Goal: Task Accomplishment & Management: Manage account settings

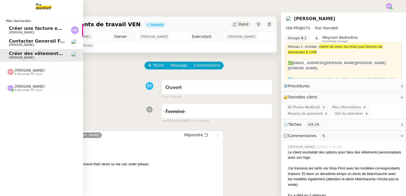
click at [25, 43] on span "[PERSON_NAME]" at bounding box center [21, 45] width 25 height 4
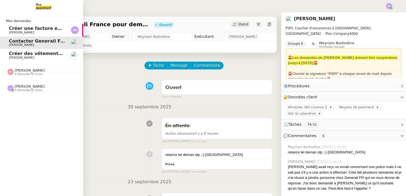
click at [31, 59] on span "[PERSON_NAME]" at bounding box center [21, 58] width 25 height 4
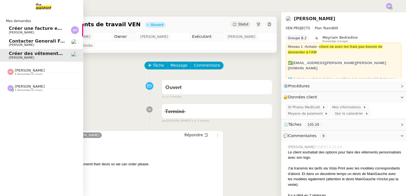
click at [32, 41] on span "Contacter Generali France pour demande AU094424" at bounding box center [74, 41] width 130 height 5
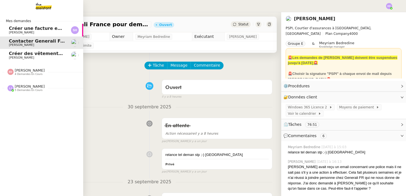
click at [33, 23] on span "Mes demandes" at bounding box center [18, 21] width 32 height 6
click at [33, 27] on span "Créer une facture en anglais immédiatement" at bounding box center [65, 28] width 112 height 5
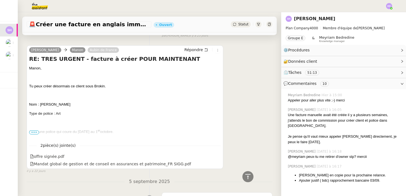
scroll to position [1037, 0]
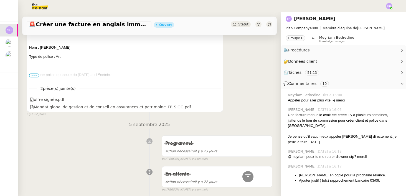
click at [35, 73] on p "C’est une police qui coure du [DATE] au [DATE]." at bounding box center [124, 75] width 191 height 6
click at [35, 75] on span "•••" at bounding box center [34, 76] width 10 height 4
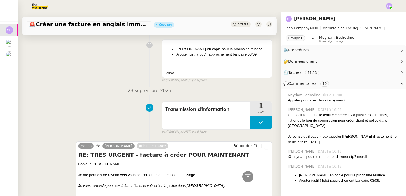
scroll to position [0, 0]
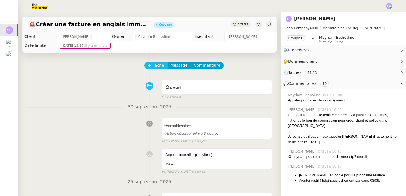
click at [162, 63] on span "Tâche" at bounding box center [158, 65] width 11 height 6
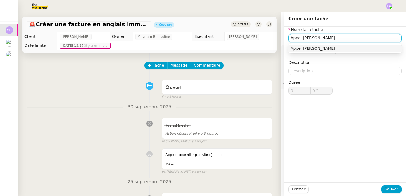
click at [304, 46] on div "Appel [PERSON_NAME]" at bounding box center [344, 48] width 109 height 5
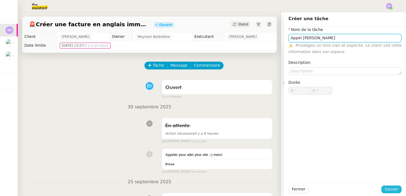
type input "Appel [PERSON_NAME]"
click at [388, 188] on span "Sauver" at bounding box center [391, 189] width 14 height 6
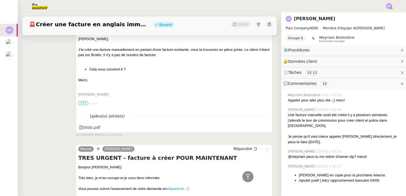
scroll to position [5925, 0]
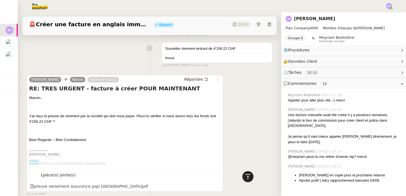
click at [249, 178] on icon at bounding box center [247, 177] width 7 height 7
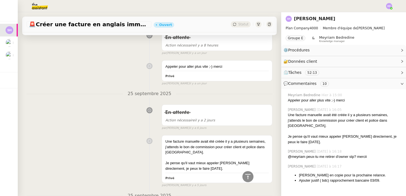
scroll to position [0, 0]
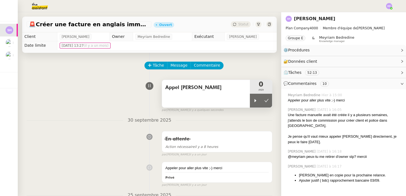
click at [178, 95] on div "Appel [PERSON_NAME]" at bounding box center [206, 94] width 88 height 28
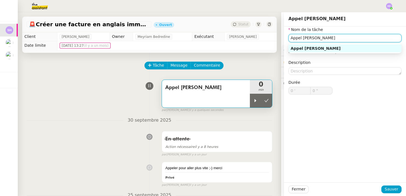
drag, startPoint x: 322, startPoint y: 35, endPoint x: 269, endPoint y: 34, distance: 52.7
click at [269, 34] on app-ticket "🚨 Créer une facture en anglais immédiatement Ouvert Statut Client [PERSON_NAME]…" at bounding box center [212, 104] width 388 height 184
click at [331, 46] on div "Etude avant appel" at bounding box center [344, 48] width 109 height 5
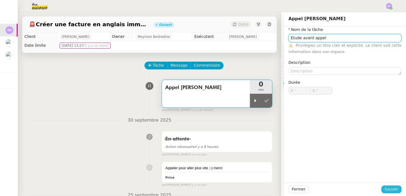
type input "Etude avant appel"
click at [399, 189] on button "Sauver" at bounding box center [391, 190] width 20 height 8
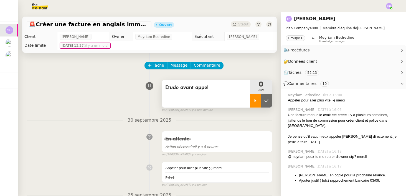
click at [254, 101] on icon at bounding box center [255, 101] width 4 height 4
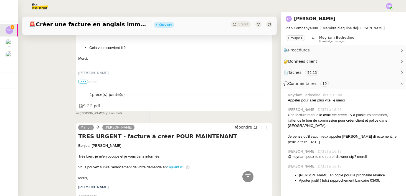
scroll to position [5780, 0]
click at [94, 97] on div "[PERSON_NAME] TRES URGENT - facture à créer POUR MAINTENANT [PERSON_NAME], J'ai…" at bounding box center [174, 52] width 196 height 117
click at [94, 103] on div "SIGG.pdf" at bounding box center [89, 106] width 21 height 6
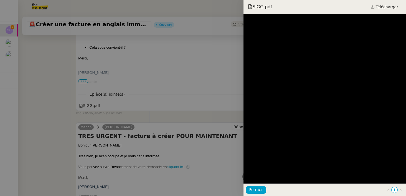
click at [45, 103] on div at bounding box center [203, 98] width 406 height 196
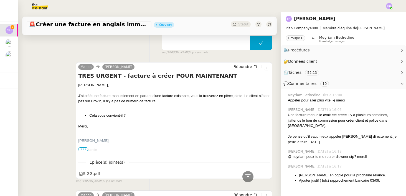
scroll to position [5711, 0]
click at [93, 171] on div "SIGG.pdf" at bounding box center [89, 174] width 21 height 6
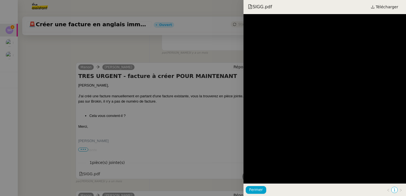
click at [47, 131] on div at bounding box center [203, 98] width 406 height 196
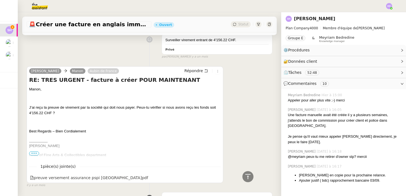
scroll to position [4704, 0]
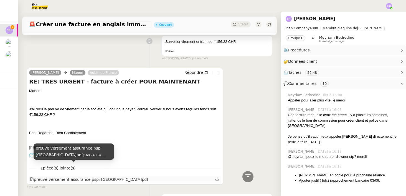
click at [86, 177] on div "preuve versement assurance pspi [GEOGRAPHIC_DATA]pdf" at bounding box center [89, 180] width 118 height 6
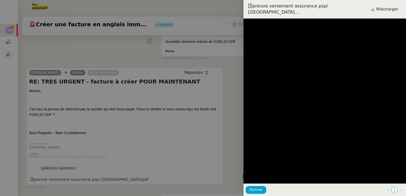
click at [217, 113] on div at bounding box center [203, 98] width 406 height 196
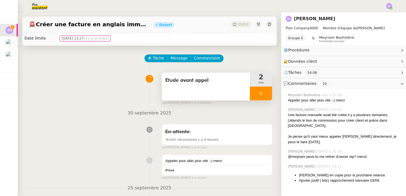
scroll to position [0, 0]
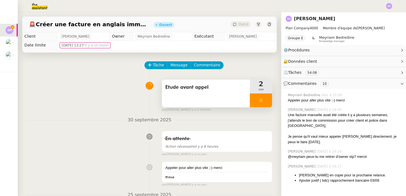
click at [263, 101] on div at bounding box center [261, 101] width 22 height 14
click at [268, 101] on button at bounding box center [266, 101] width 11 height 14
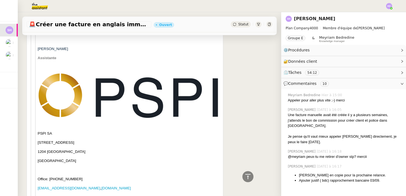
scroll to position [2797, 0]
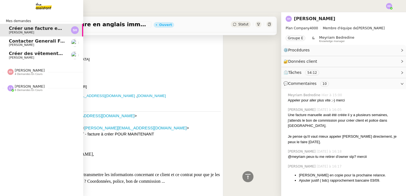
click at [22, 41] on span "Contacter Generali France pour demande AU094424" at bounding box center [74, 41] width 130 height 5
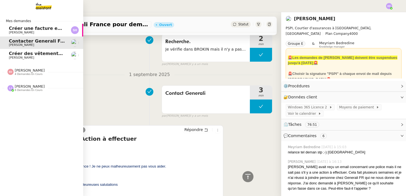
click at [22, 30] on span "Créer une facture en anglais immédiatement" at bounding box center [65, 28] width 112 height 5
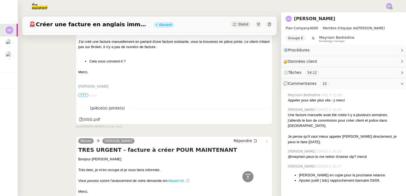
scroll to position [2897, 0]
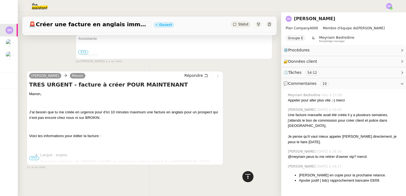
click at [247, 177] on icon at bounding box center [247, 176] width 5 height 5
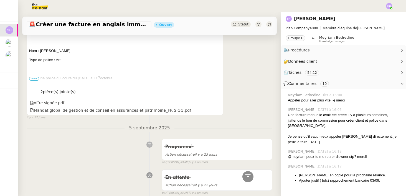
scroll to position [1048, 0]
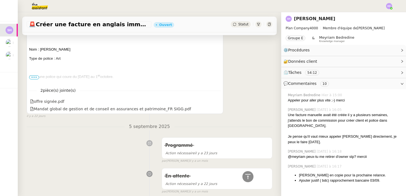
click at [33, 78] on span "•••" at bounding box center [34, 78] width 10 height 4
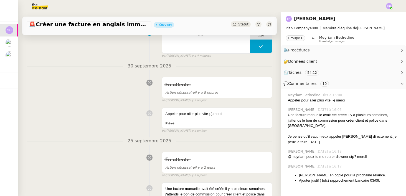
scroll to position [0, 0]
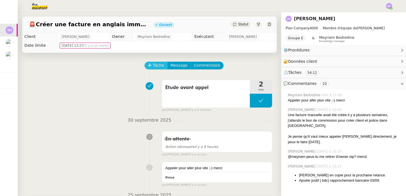
click at [152, 66] on button "Tâche" at bounding box center [155, 66] width 23 height 8
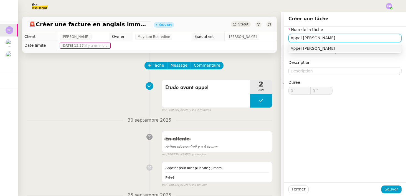
click at [320, 47] on div "Appel [PERSON_NAME]" at bounding box center [344, 48] width 109 height 5
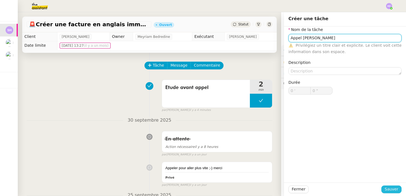
type input "Appel [PERSON_NAME]"
click at [389, 189] on span "Sauver" at bounding box center [391, 189] width 14 height 6
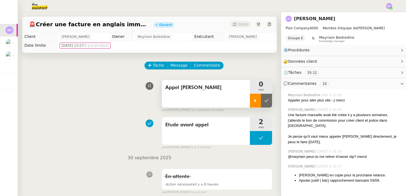
click at [252, 104] on div at bounding box center [255, 101] width 11 height 14
click at [262, 99] on icon at bounding box center [261, 101] width 4 height 4
click at [265, 101] on icon at bounding box center [266, 101] width 4 height 4
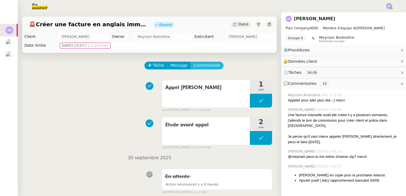
click at [204, 65] on span "Commentaire" at bounding box center [207, 65] width 26 height 6
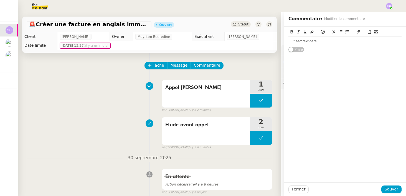
click at [305, 41] on div at bounding box center [344, 41] width 113 height 5
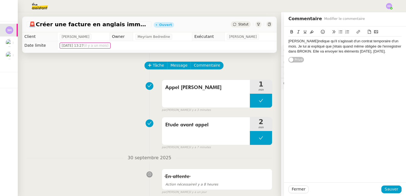
click at [350, 53] on div "[PERSON_NAME]indique qu'il s'agissait d'un contrat temporaire d'un mois. Je lui…" at bounding box center [344, 46] width 113 height 15
click at [391, 190] on span "Sauver" at bounding box center [391, 189] width 14 height 6
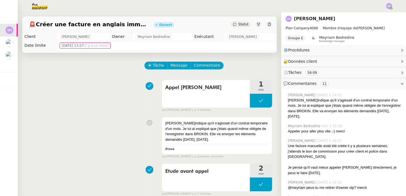
scroll to position [2, 0]
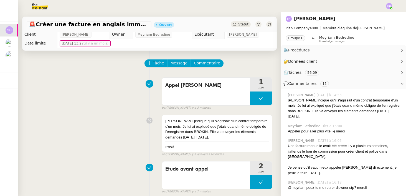
click at [238, 23] on div "Statut" at bounding box center [241, 24] width 20 height 6
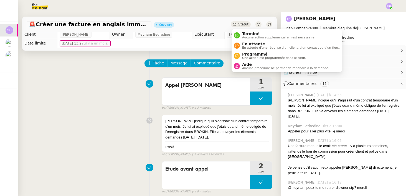
click at [239, 25] on span "Statut" at bounding box center [243, 24] width 10 height 4
click at [206, 50] on div "🚨 Créer une facture en anglais immédiatement Ouvert Statut Client [PERSON_NAME]…" at bounding box center [149, 104] width 263 height 184
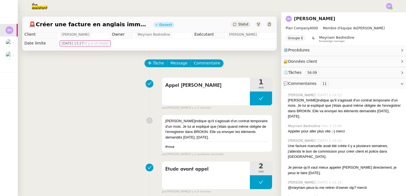
click at [239, 25] on span "Statut" at bounding box center [243, 24] width 10 height 4
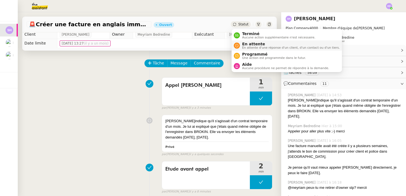
click at [249, 46] on span "En attente d'une réponse d'un client, d'un contact ou d'un tiers." at bounding box center [291, 47] width 98 height 3
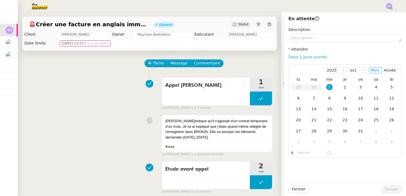
click at [308, 54] on div "Dans 2 jours ouvrés" at bounding box center [344, 57] width 113 height 6
click at [308, 57] on link "Dans 2 jours ouvrés" at bounding box center [307, 57] width 39 height 4
type input "07:00"
click at [343, 87] on div "2" at bounding box center [345, 87] width 6 height 6
click at [388, 189] on span "Sauver" at bounding box center [391, 189] width 14 height 6
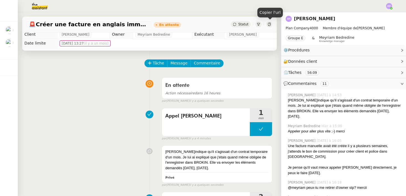
click at [268, 25] on icon at bounding box center [268, 24] width 3 height 3
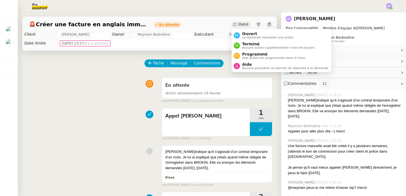
click at [242, 25] on span "Statut" at bounding box center [243, 24] width 10 height 4
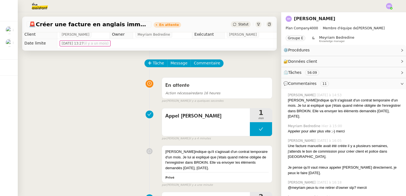
click at [199, 161] on div "[PERSON_NAME]indique qu'il s'agissait d'un contrat temporaire d'un mois. Je lui…" at bounding box center [216, 160] width 103 height 22
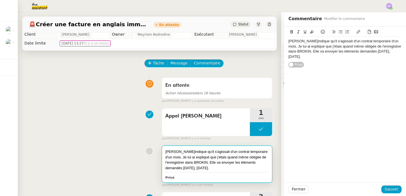
click at [314, 58] on div "[PERSON_NAME]indique qu'il s'agissait d'un contrat temporaire d'un mois. Je lui…" at bounding box center [344, 49] width 113 height 21
drag, startPoint x: 324, startPoint y: 66, endPoint x: 270, endPoint y: 67, distance: 54.0
click at [270, 67] on app-ticket "🚨 Créer une facture en anglais immédiatement En attente Statut Client [PERSON_N…" at bounding box center [212, 104] width 388 height 184
click at [328, 68] on div "A réattribuer pour suivi [DATE] car je [PERSON_NAME] absente." at bounding box center [344, 67] width 113 height 5
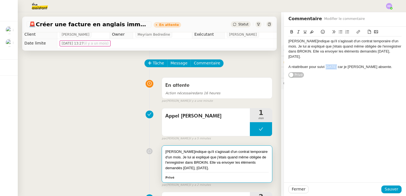
click at [334, 68] on div "A réattribuer pour suivi [DATE] car je [PERSON_NAME] absente." at bounding box center [344, 67] width 113 height 5
click at [301, 68] on div "A réattribuer pour suivi [DATE] car je [PERSON_NAME] absente." at bounding box center [344, 67] width 113 height 5
click at [0, 0] on lt-span "À réattribuer" at bounding box center [0, 0] width 0 height 0
click at [340, 66] on div "À réattribuer pour suivi [DATE] car je [PERSON_NAME] absente." at bounding box center [344, 67] width 113 height 5
click at [0, 0] on lt-span ", car" at bounding box center [0, 0] width 0 height 0
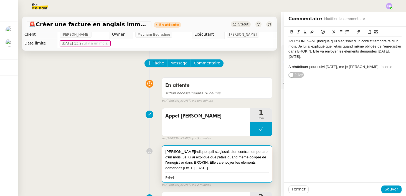
click at [337, 68] on div "À réattribuer pour suivi [DATE], car je [PERSON_NAME] absente." at bounding box center [344, 67] width 113 height 5
click at [373, 65] on div "À réattribuer pour suivi [DATE] car je [PERSON_NAME] absente." at bounding box center [344, 67] width 113 height 5
click at [373, 68] on div "À réattribuer pour suivi [DATE] car je [PERSON_NAME] absente." at bounding box center [344, 67] width 113 height 5
click at [339, 67] on div "À réattribuer pour suivi [DATE] car je [PERSON_NAME] absente." at bounding box center [344, 67] width 113 height 5
click at [0, 0] on lt-span "Ignore" at bounding box center [0, 0] width 0 height 0
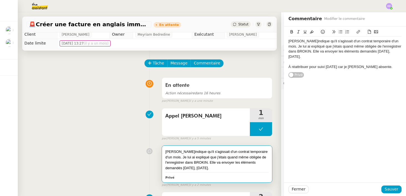
click at [374, 65] on div "À réattribuer pour suivi [DATE] car je [PERSON_NAME] absente." at bounding box center [344, 67] width 113 height 5
click at [394, 190] on span "Sauver" at bounding box center [391, 189] width 14 height 6
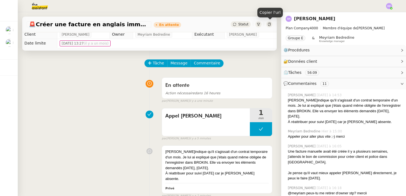
click at [249, 24] on div "Statut" at bounding box center [241, 24] width 20 height 6
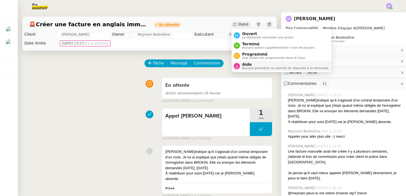
click at [248, 66] on span "Aide" at bounding box center [285, 64] width 87 height 4
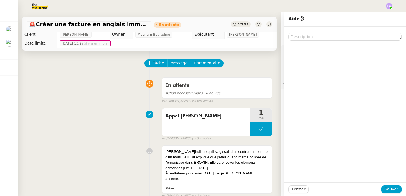
click at [387, 194] on div "Fermer Sauver" at bounding box center [345, 190] width 122 height 14
click at [387, 190] on span "Sauver" at bounding box center [391, 189] width 14 height 6
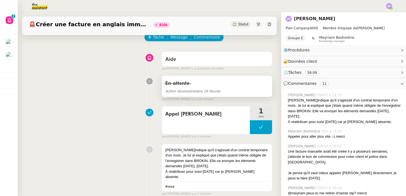
scroll to position [29, 0]
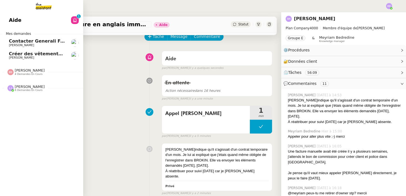
click at [28, 42] on span "Contacter Generali France pour demande AU094424" at bounding box center [74, 41] width 130 height 5
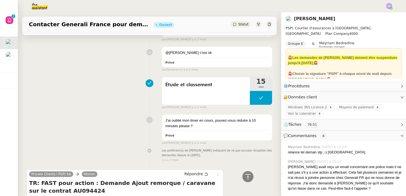
scroll to position [2536, 0]
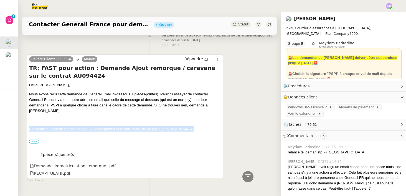
drag, startPoint x: 196, startPoint y: 115, endPoint x: 29, endPoint y: 117, distance: 167.1
click at [29, 127] on p "En parallèle, tu peux classer ces deux pièces jointes et le mail dans Brokin po…" at bounding box center [124, 130] width 191 height 6
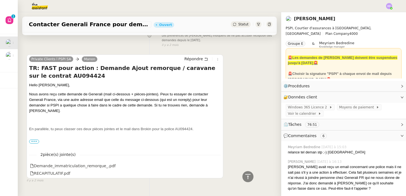
click at [197, 127] on p "En parallèle, tu peux classer ces deux pièces jointes et le mail dans Brokin po…" at bounding box center [124, 130] width 191 height 6
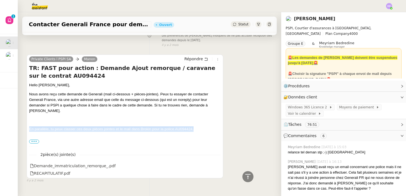
drag, startPoint x: 197, startPoint y: 116, endPoint x: 44, endPoint y: 112, distance: 153.0
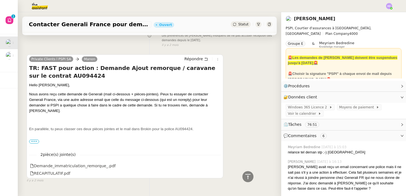
click at [48, 127] on span "En parallèle, tu peux classer ces deux pièces jointes et le mail dans Brokin po…" at bounding box center [111, 129] width 164 height 4
click at [33, 140] on span "•••" at bounding box center [34, 142] width 10 height 4
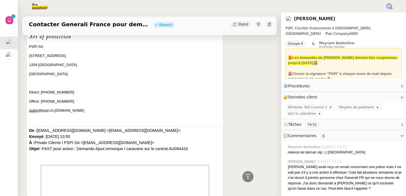
scroll to position [2642, 0]
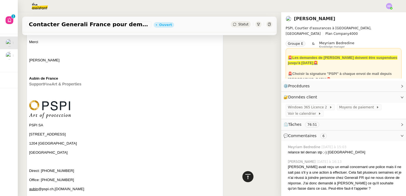
click at [249, 177] on icon at bounding box center [247, 177] width 7 height 7
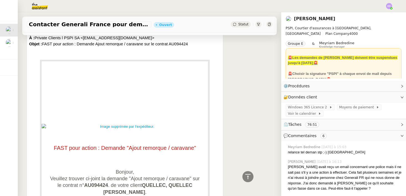
scroll to position [2828, 0]
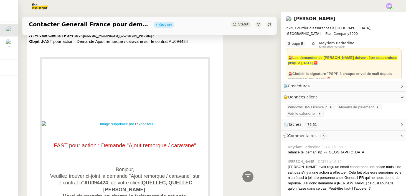
click at [90, 143] on span "FAST pour action : Demande "Ajout remorque / caravane"" at bounding box center [125, 146] width 142 height 6
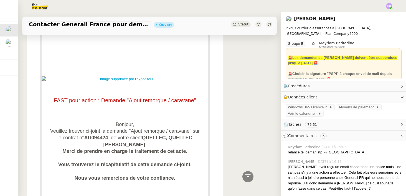
scroll to position [2904, 0]
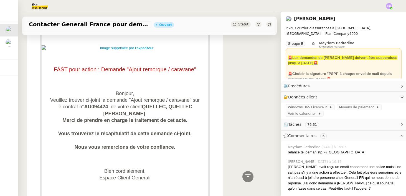
click at [262, 156] on div "Private Clients l PSPI SA Manon Répondre TR: FAST pour action : Demande Ajout r…" at bounding box center [149, 5] width 245 height 646
click at [247, 175] on icon at bounding box center [247, 176] width 5 height 5
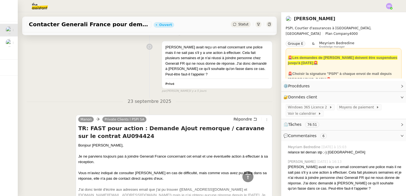
scroll to position [238, 0]
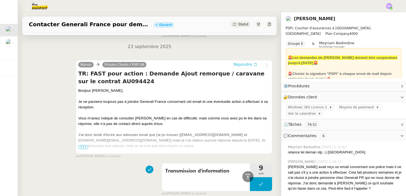
click at [247, 62] on span "Répondre" at bounding box center [242, 65] width 19 height 6
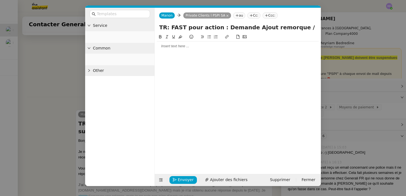
scroll to position [288, 0]
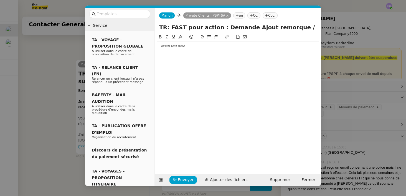
click at [173, 48] on div at bounding box center [238, 46] width 162 height 5
click at [57, 89] on nz-modal-container "Service TA - VOYAGE - PROPOSITION GLOBALE A utiliser dans le cadre de propositi…" at bounding box center [203, 98] width 406 height 196
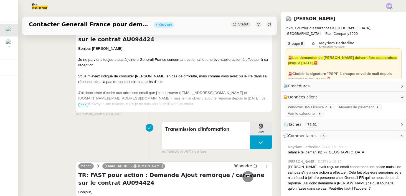
scroll to position [0, 0]
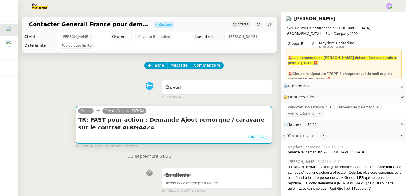
click at [148, 119] on h4 "TR: FAST pour action : Demande Ajout remorque / caravane sur le contrat AU094424" at bounding box center [173, 124] width 191 height 16
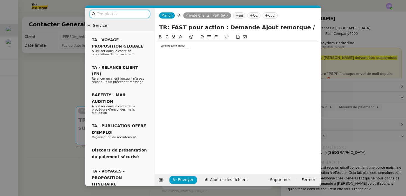
click at [170, 46] on div at bounding box center [238, 46] width 162 height 5
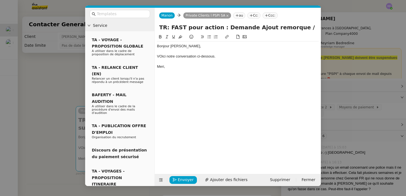
click at [161, 57] on div "VOici notre conversation ci-dessous." at bounding box center [238, 56] width 162 height 5
click at [163, 68] on div "Meri," at bounding box center [238, 66] width 162 height 5
click at [185, 180] on span "Envoyer" at bounding box center [186, 180] width 16 height 6
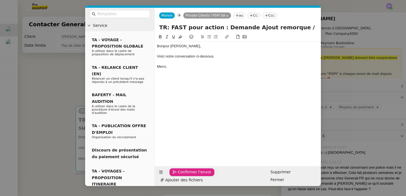
drag, startPoint x: 184, startPoint y: 180, endPoint x: 187, endPoint y: 139, distance: 40.8
click at [187, 139] on form "[PERSON_NAME] Private Clients l PSPI SA au Cc: Ccc: TR: FAST pour action : Dema…" at bounding box center [237, 97] width 166 height 179
click at [34, 89] on nz-modal-container "Service TA - VOYAGE - PROPOSITION GLOBALE A utiliser dans le cadre de propositi…" at bounding box center [203, 98] width 406 height 196
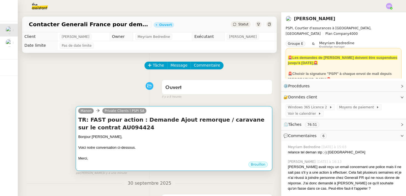
click at [138, 133] on div "TR: FAST pour action : Demande Ajout remorque / caravane sur le contrat AU09442…" at bounding box center [173, 138] width 191 height 45
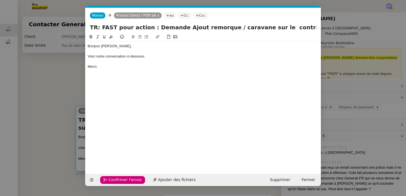
scroll to position [0, 12]
click at [113, 180] on span "Confirmer l'envoi" at bounding box center [124, 180] width 33 height 6
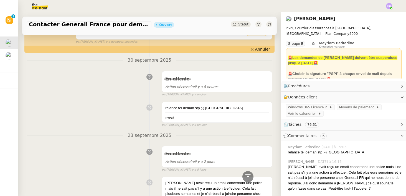
scroll to position [0, 0]
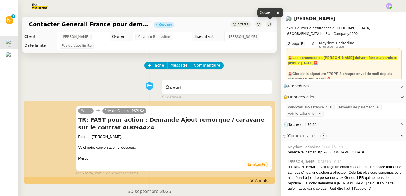
click at [269, 24] on icon at bounding box center [268, 24] width 3 height 3
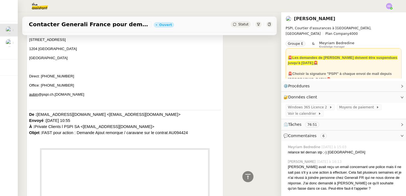
scroll to position [2965, 0]
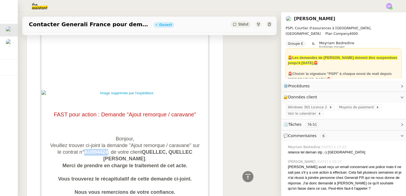
drag, startPoint x: 108, startPoint y: 140, endPoint x: 85, endPoint y: 141, distance: 23.0
click at [85, 141] on span "Bonjour, [PERSON_NAME] trouver ci-joint la demande "Ajout remorque / caravane" …" at bounding box center [124, 165] width 149 height 59
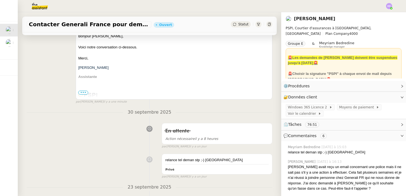
scroll to position [104, 0]
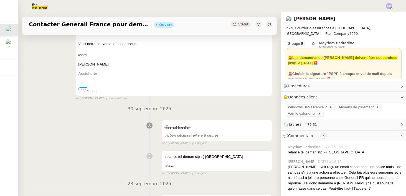
click at [82, 89] on span "•••" at bounding box center [83, 90] width 10 height 4
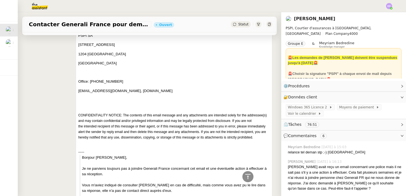
scroll to position [0, 0]
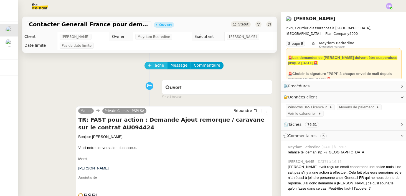
click at [153, 67] on span "Tâche" at bounding box center [158, 65] width 11 height 6
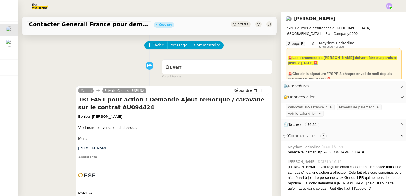
scroll to position [20, 0]
click at [208, 44] on span "Commentaire" at bounding box center [207, 45] width 26 height 6
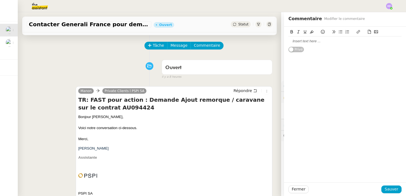
click at [314, 42] on div at bounding box center [344, 41] width 113 height 5
click at [338, 43] on div "Retour appel [PERSON_NAME] : Il va voir sirectement avec [PERSON_NAME]." at bounding box center [344, 44] width 113 height 10
click at [382, 39] on div "Retour appel [PERSON_NAME] : Il va voir directement avec [PERSON_NAME]." at bounding box center [344, 44] width 113 height 10
click at [390, 188] on span "Sauver" at bounding box center [391, 189] width 14 height 6
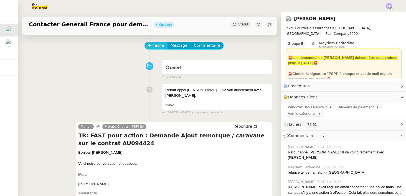
click at [156, 45] on span "Tâche" at bounding box center [158, 45] width 11 height 6
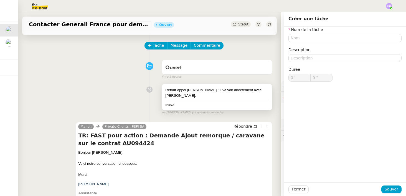
click at [239, 91] on div "Retour appel [PERSON_NAME] : Il va voir directement avec [PERSON_NAME]." at bounding box center [216, 93] width 103 height 11
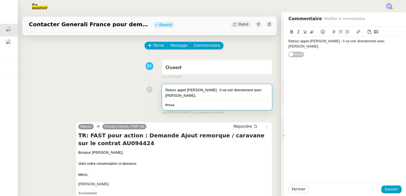
click at [380, 42] on div "Retour appel [PERSON_NAME] : Il va voir directement avec [PERSON_NAME]." at bounding box center [344, 44] width 113 height 10
click at [293, 47] on div "Retour appel [PERSON_NAME] : Il va voir directement avec [PERSON_NAME]. On peut…" at bounding box center [344, 44] width 113 height 10
click at [0, 0] on lt-span "clôturer" at bounding box center [0, 0] width 0 height 0
click at [390, 191] on span "Sauver" at bounding box center [391, 189] width 14 height 6
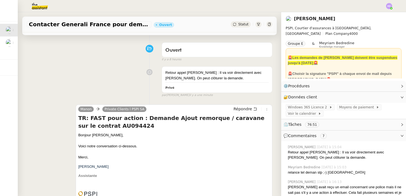
scroll to position [39, 0]
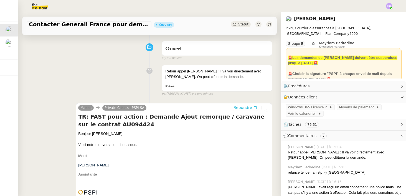
click at [251, 105] on span "Répondre" at bounding box center [242, 108] width 19 height 6
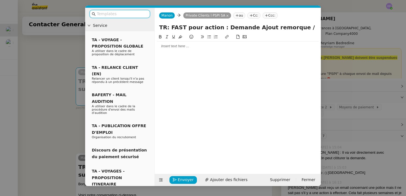
click at [180, 47] on div at bounding box center [238, 46] width 162 height 5
click at [49, 74] on nz-modal-container "Service TA - VOYAGE - PROPOSITION GLOBALE A utiliser dans le cadre de propositi…" at bounding box center [203, 98] width 406 height 196
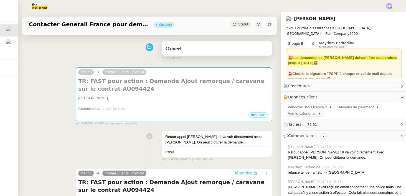
scroll to position [0, 0]
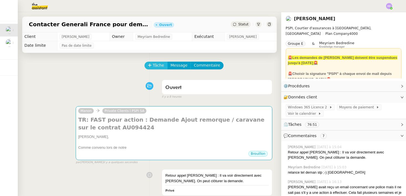
click at [155, 65] on span "Tâche" at bounding box center [158, 65] width 11 height 6
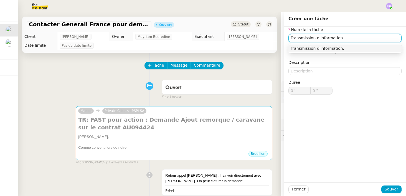
click at [297, 49] on div "Transmission d'information." at bounding box center [344, 48] width 109 height 5
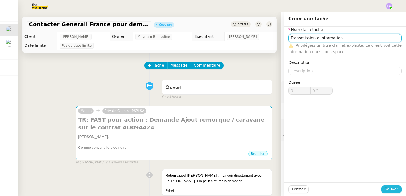
type input "Transmission d'information."
click at [391, 189] on span "Sauver" at bounding box center [391, 189] width 14 height 6
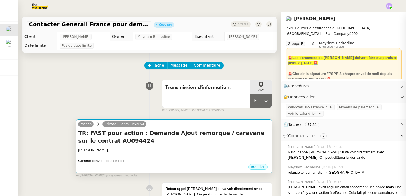
click at [198, 146] on div "TR: FAST pour action : Demande Ajout remorque / caravane sur le contrat AU09442…" at bounding box center [173, 146] width 191 height 35
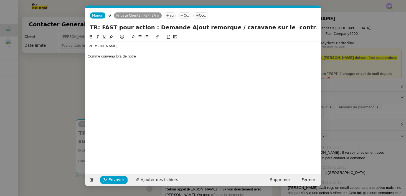
scroll to position [0, 12]
click at [68, 114] on nz-modal-container "Service TA - VOYAGE - PROPOSITION GLOBALE A utiliser dans le cadre de propositi…" at bounding box center [203, 98] width 406 height 196
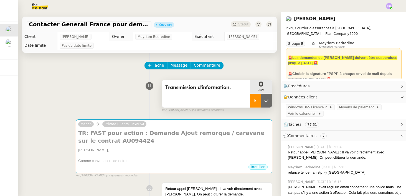
click at [258, 101] on div at bounding box center [255, 101] width 11 height 14
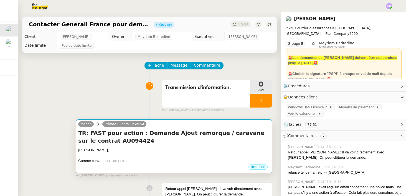
click at [140, 123] on link "Private Clients l PSPI SA" at bounding box center [124, 124] width 44 height 5
click at [145, 138] on h4 "TR: FAST pour action : Demande Ajout remorque / caravane sur le contrat AU094424" at bounding box center [173, 137] width 191 height 16
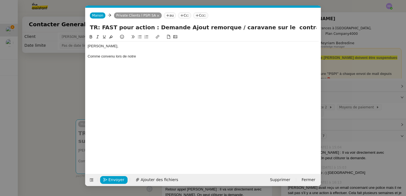
click at [149, 55] on div "Comme convenu lors de notre" at bounding box center [203, 56] width 231 height 5
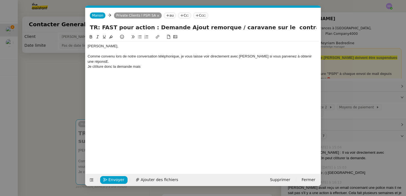
copy div "[PERSON_NAME], Comme convenu lors de notre conversation téléphonique, je vous l…"
click at [56, 86] on nz-modal-container "Service TA - VOYAGE - PROPOSITION GLOBALE A utiliser dans le cadre de propositi…" at bounding box center [203, 98] width 406 height 196
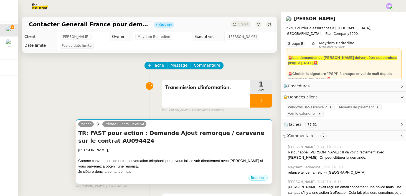
click at [167, 152] on div "[PERSON_NAME]," at bounding box center [173, 151] width 191 height 6
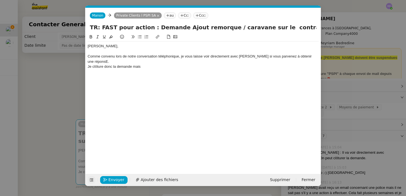
click at [90, 180] on icon at bounding box center [92, 180] width 4 height 3
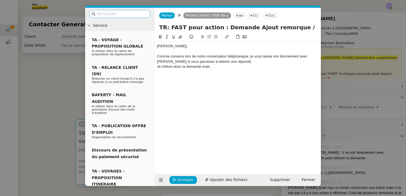
click at [119, 16] on input "text" at bounding box center [122, 14] width 50 height 6
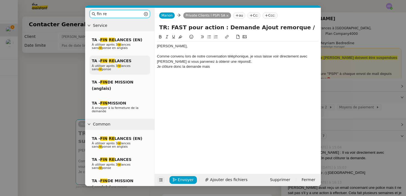
type input "fin re"
click at [114, 64] on div "TA - FIN RE LANCES À utiliser après 3 re lances sans ré ponse" at bounding box center [119, 65] width 60 height 19
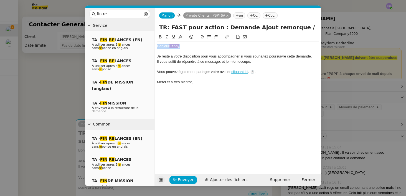
drag, startPoint x: 185, startPoint y: 47, endPoint x: 154, endPoint y: 46, distance: 31.0
click at [154, 46] on nz-layout "fin re Service TA - FIN RE LANCES (EN) À utiliser après 3 re lances sans ré pon…" at bounding box center [203, 97] width 236 height 179
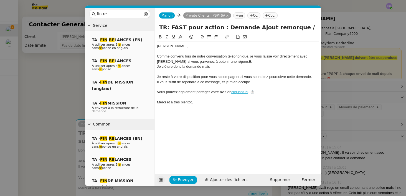
scroll to position [0, 0]
drag, startPoint x: 160, startPoint y: 78, endPoint x: 153, endPoint y: 77, distance: 7.8
click at [153, 77] on nz-layout "fin re Service TA - FIN RE LANCES (EN) À utiliser après 3 re lances sans ré pon…" at bounding box center [203, 97] width 236 height 179
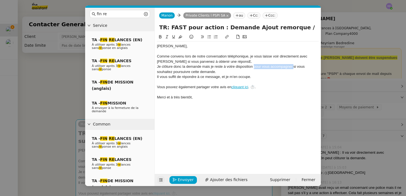
drag, startPoint x: 254, startPoint y: 68, endPoint x: 293, endPoint y: 68, distance: 39.1
click at [293, 68] on div "Je clôture donc la demande mais je reste à votre disposition pour vous accompag…" at bounding box center [238, 69] width 162 height 10
click at [231, 63] on div "Comme convenu lors de notre conversation téléphonique, je vous laisse voir dire…" at bounding box center [238, 59] width 162 height 10
click at [289, 67] on div "Je clôture donc la demande mais je reste à votre disposition si vous souhaitez …" at bounding box center [238, 69] width 162 height 10
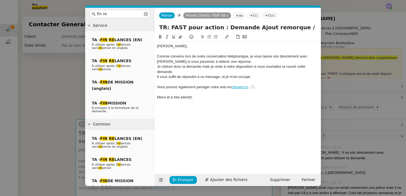
click at [171, 73] on div "Je clôture donc la demande mais je reste à votre disposition si vous souhaitez …" at bounding box center [238, 69] width 162 height 10
drag, startPoint x: 176, startPoint y: 73, endPoint x: 146, endPoint y: 73, distance: 30.2
click at [146, 73] on nz-layout "fin re Service TA - FIN RE LANCES (EN) À utiliser après 3 re lances sans ré pon…" at bounding box center [203, 97] width 236 height 179
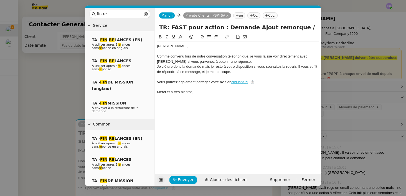
click at [244, 63] on div "Comme convenu lors de notre conversation téléphonique, je vous laisse voir dire…" at bounding box center [238, 59] width 162 height 10
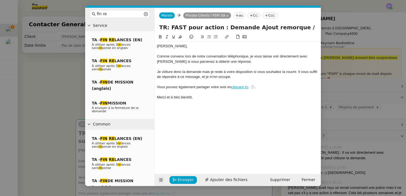
click at [206, 73] on div "Je clôture donc la demande mais je reste à votre disposition si vous souhaitez …" at bounding box center [238, 75] width 162 height 10
click at [0, 0] on lt-span ", mais" at bounding box center [0, 0] width 0 height 0
click at [213, 72] on div "Je clôture donc la demande, mais je reste à votre disposition si vous souhaitez…" at bounding box center [238, 75] width 162 height 10
drag, startPoint x: 264, startPoint y: 88, endPoint x: 157, endPoint y: 87, distance: 107.2
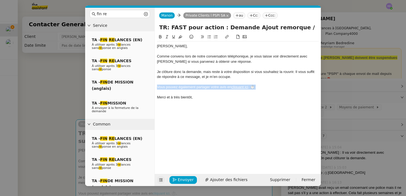
click at [157, 87] on nz-spin "[PERSON_NAME], Comme convenu lors de notre conversation téléphonique, je vous l…" at bounding box center [238, 101] width 166 height 134
click at [201, 101] on div "[PERSON_NAME], Comme convenu lors de notre conversation téléphonique, je vous l…" at bounding box center [238, 72] width 162 height 61
click at [177, 51] on div at bounding box center [238, 51] width 162 height 5
click at [235, 62] on div "Comme convenu lors de notre conversation téléphonique, je vous laisse voir dire…" at bounding box center [238, 59] width 162 height 10
click at [248, 63] on div "Comme convenu lors de notre conversation téléphonique, je vous laisse voir dire…" at bounding box center [238, 59] width 162 height 10
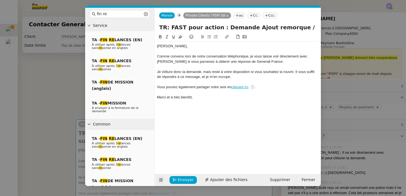
click at [0, 0] on lt-span "Ignore" at bounding box center [0, 0] width 0 height 0
click at [273, 62] on div "Comme convenu lors de notre conversation téléphonique, je vous laisse voir dire…" at bounding box center [238, 59] width 162 height 10
click at [203, 67] on div at bounding box center [238, 66] width 162 height 5
click at [237, 77] on div "Je clôture donc la demande, mais reste à votre disposition si vous souhaitez la…" at bounding box center [238, 75] width 162 height 10
click at [177, 181] on button "Envoyer" at bounding box center [182, 180] width 27 height 8
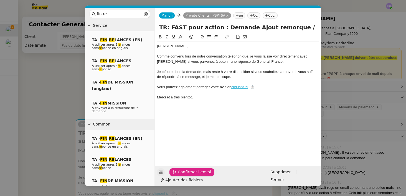
click at [177, 176] on button "Confirmer l'envoi" at bounding box center [191, 173] width 45 height 8
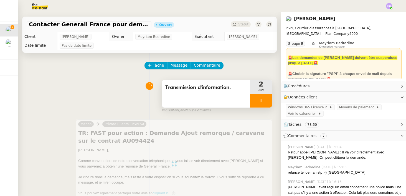
click at [260, 100] on icon at bounding box center [261, 101] width 4 height 4
click at [267, 101] on icon at bounding box center [266, 101] width 4 height 4
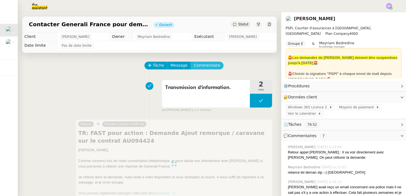
click at [199, 65] on span "Commentaire" at bounding box center [207, 65] width 26 height 6
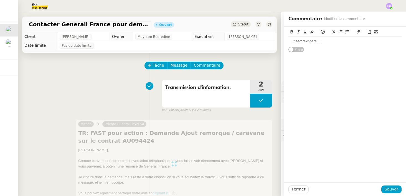
click at [297, 43] on div at bounding box center [344, 41] width 113 height 5
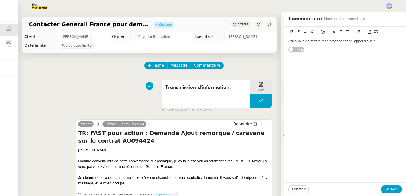
click at [332, 42] on div "J'ai oublié de mettre mon timer pendant l'appel d'aubin" at bounding box center [344, 41] width 113 height 5
click at [376, 41] on div "J'ai oublié de mettre mon timer pendant l'appel d'aubin" at bounding box center [344, 41] width 113 height 5
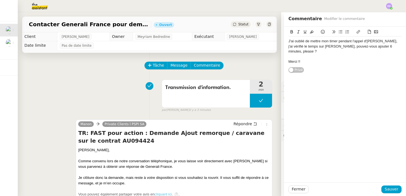
click at [388, 49] on div "J'ai oublié de mettre mon timer pendant l'appel d'[PERSON_NAME], j'ai vérifié l…" at bounding box center [344, 46] width 113 height 15
click at [389, 188] on span "Sauver" at bounding box center [391, 189] width 14 height 6
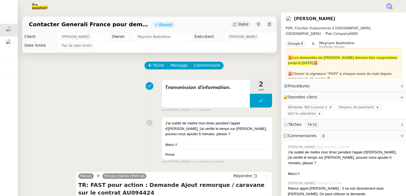
click at [240, 26] on span "Statut" at bounding box center [243, 24] width 10 height 4
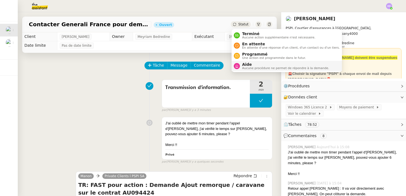
click at [249, 65] on span "Aide" at bounding box center [285, 64] width 87 height 4
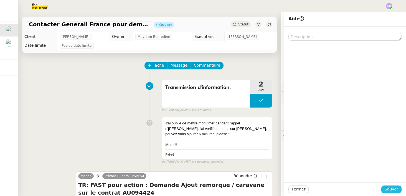
click at [388, 189] on span "Sauver" at bounding box center [391, 189] width 14 height 6
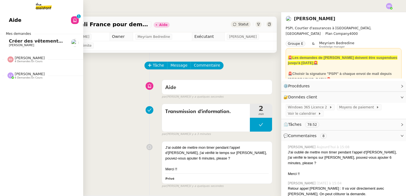
click at [21, 45] on span "[PERSON_NAME]" at bounding box center [21, 45] width 25 height 4
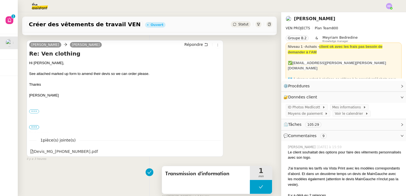
scroll to position [91, 0]
click at [217, 151] on icon at bounding box center [217, 151] width 4 height 4
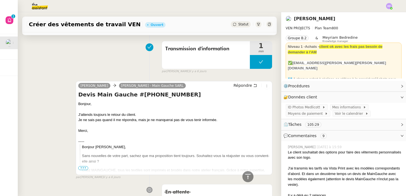
scroll to position [898, 0]
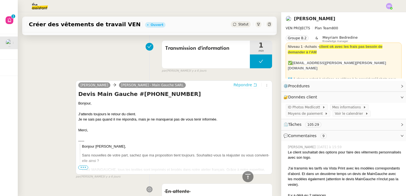
click at [245, 86] on span "Répondre" at bounding box center [242, 85] width 19 height 6
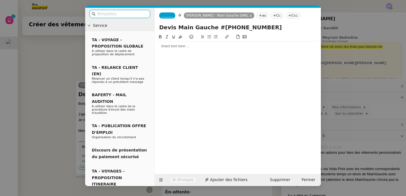
scroll to position [942, 0]
click at [171, 48] on div at bounding box center [238, 46] width 162 height 5
click at [168, 17] on span "_______" at bounding box center [167, 16] width 12 height 4
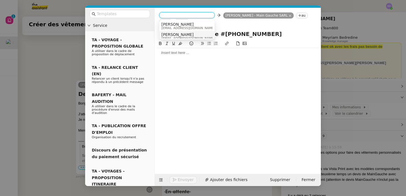
scroll to position [3, 0]
click at [190, 33] on span "[PERSON_NAME]" at bounding box center [187, 32] width 53 height 4
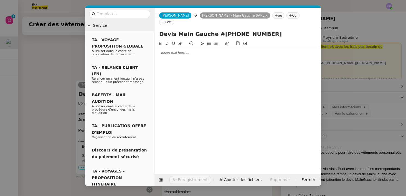
click at [168, 50] on div at bounding box center [238, 52] width 162 height 5
click at [66, 55] on nz-modal-container "Service TA - VOYAGE - PROPOSITION GLOBALE A utiliser dans le cadre de propositi…" at bounding box center [203, 98] width 406 height 196
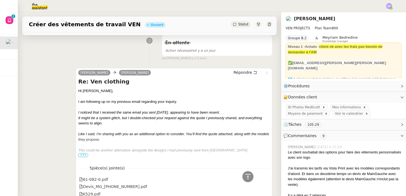
scroll to position [0, 0]
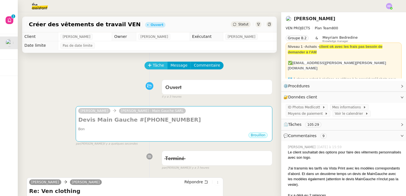
click at [157, 66] on span "Tâche" at bounding box center [158, 65] width 11 height 6
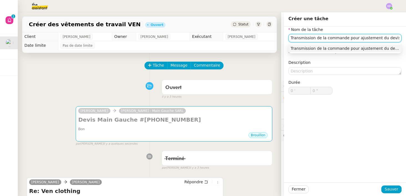
click at [369, 49] on div "Transmission de la commande pour ajustement du devis." at bounding box center [344, 48] width 109 height 5
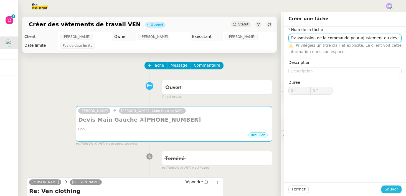
type input "Transmission de la commande pour ajustement du devis."
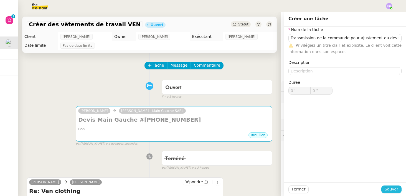
click at [388, 191] on span "Sauver" at bounding box center [391, 189] width 14 height 6
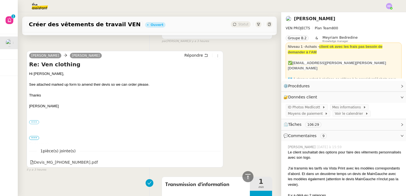
scroll to position [52, 0]
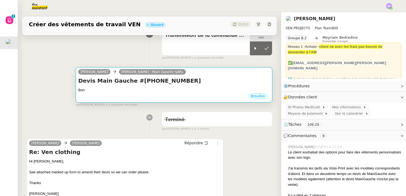
click at [160, 89] on div "Bon" at bounding box center [173, 91] width 191 height 6
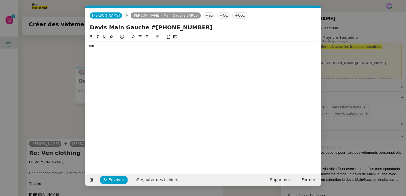
scroll to position [0, 12]
click at [105, 47] on div "Bon" at bounding box center [203, 46] width 231 height 5
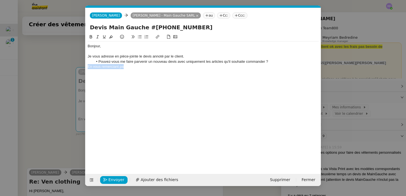
drag, startPoint x: 134, startPoint y: 68, endPoint x: 68, endPoint y: 67, distance: 65.7
click at [68, 67] on nz-modal-container "Service TA - VOYAGE - PROPOSITION GLOBALE A utiliser dans le cadre de propositi…" at bounding box center [203, 98] width 406 height 196
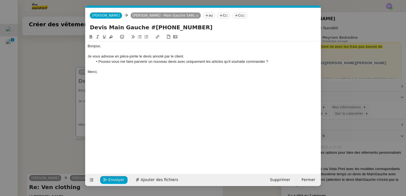
click at [188, 57] on div "Je vous adresse en pièce-jointe le devis annoté par le client." at bounding box center [203, 56] width 231 height 5
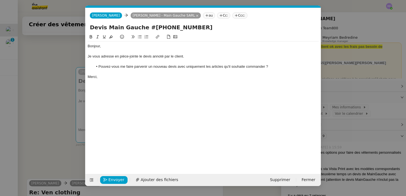
click at [133, 61] on div at bounding box center [203, 61] width 231 height 5
click at [113, 78] on div "Merci," at bounding box center [203, 77] width 231 height 5
click at [143, 181] on span "Ajouter des fichiers" at bounding box center [158, 180] width 37 height 6
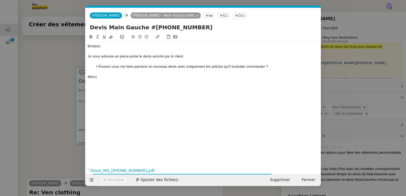
click at [188, 56] on div "Je vous adresse en pièce-jointe le devis annoté par le client." at bounding box center [203, 56] width 231 height 5
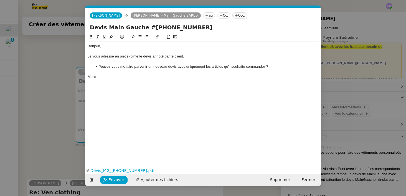
click at [266, 68] on li "Pouvez-vous me faire parvenir un nouveau devis avec uniquement les articles qu'…" at bounding box center [206, 66] width 226 height 5
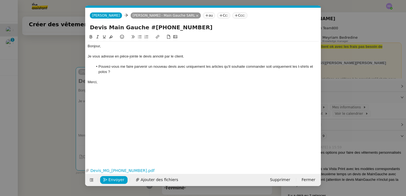
click at [257, 67] on li "Pouvez-vous me faire parvenir un nouveau devis avec uniquement les articles qu'…" at bounding box center [206, 69] width 226 height 10
click at [0, 0] on lt-span "commander ," at bounding box center [0, 0] width 0 height 0
click at [107, 73] on li "Pouvez-vous me faire parvenir un nouveau devis avec uniquement les articles qu'…" at bounding box center [206, 69] width 226 height 10
click at [117, 71] on li "Pouvez-vous me faire parvenir un nouveau devis avec uniquement les articles qu'…" at bounding box center [206, 69] width 226 height 10
click at [96, 79] on div at bounding box center [203, 77] width 231 height 5
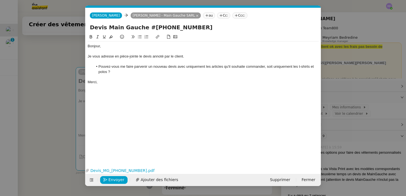
click at [104, 84] on div "Merci," at bounding box center [203, 82] width 231 height 5
click at [112, 74] on li "Pouvez-vous me faire parvenir un nouveau devis avec uniquement les articles qu'…" at bounding box center [206, 69] width 226 height 10
click at [88, 82] on div "Par ailleurs, pouvez-vous m'indiquer la marche à suivre pour passer commande" at bounding box center [203, 82] width 231 height 5
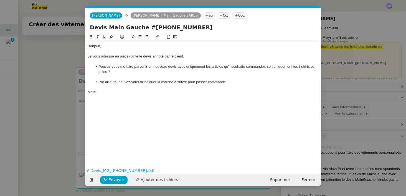
click at [230, 82] on li "Par ailleurs, pouvez-vous m'indiquer la marche à suivre pour passer commande" at bounding box center [206, 82] width 226 height 5
click at [125, 76] on div at bounding box center [203, 77] width 231 height 5
click at [193, 56] on div "Je vous adresse en pièce-jointe le devis annoté par le client." at bounding box center [203, 56] width 231 height 5
click at [110, 182] on span "Envoyer" at bounding box center [116, 180] width 16 height 6
click at [110, 182] on span "Confirmer l'envoi" at bounding box center [124, 180] width 33 height 6
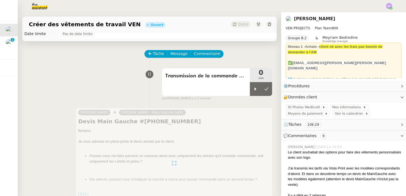
scroll to position [12, 0]
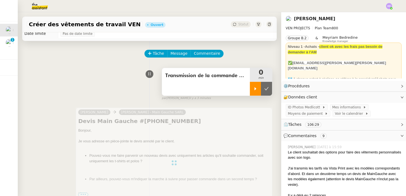
click at [258, 88] on div at bounding box center [255, 89] width 11 height 14
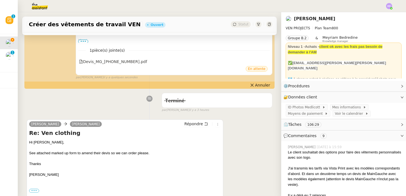
scroll to position [166, 0]
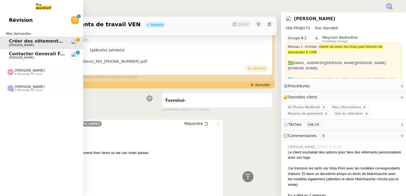
click at [27, 53] on span "Contacter Generali France pour demande AU094424" at bounding box center [74, 53] width 130 height 5
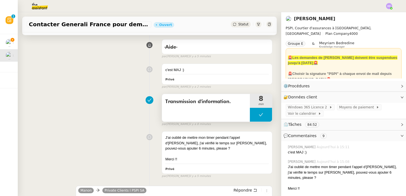
scroll to position [64, 0]
click at [191, 96] on div "Transmission d'information." at bounding box center [206, 109] width 88 height 28
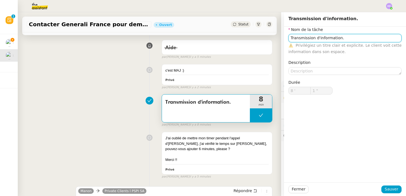
click at [346, 38] on input "Transmission d'information." at bounding box center [344, 38] width 113 height 8
click at [289, 38] on input "Transmission d'information." at bounding box center [344, 38] width 113 height 8
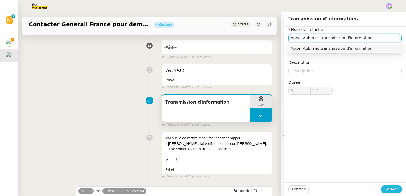
type input "Appel Aubin et transmission d'information."
click at [393, 190] on span "Sauver" at bounding box center [391, 189] width 14 height 6
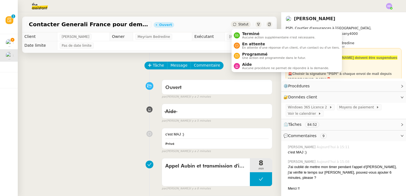
click at [241, 26] on span "Statut" at bounding box center [243, 24] width 10 height 4
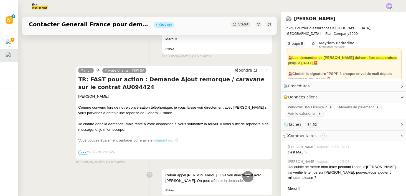
scroll to position [77, 0]
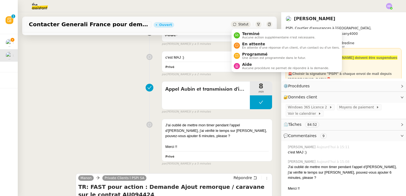
click at [237, 22] on div "Statut" at bounding box center [241, 24] width 20 height 6
click at [242, 35] on span "Terminé" at bounding box center [278, 34] width 73 height 4
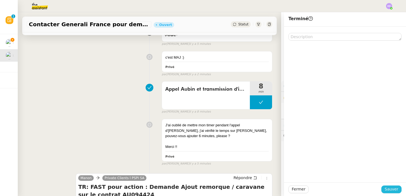
click at [391, 191] on span "Sauver" at bounding box center [391, 189] width 14 height 6
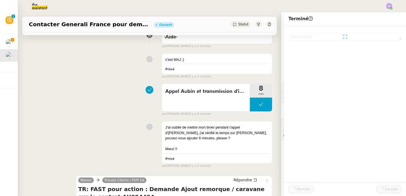
scroll to position [85, 0]
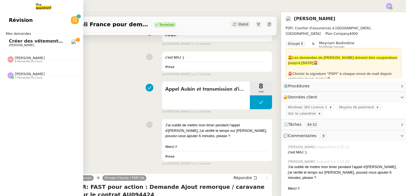
click at [27, 42] on span "Créer des vêtements de travail VEN" at bounding box center [53, 41] width 89 height 5
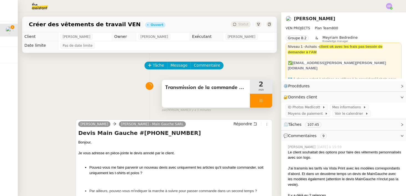
click at [259, 100] on icon at bounding box center [261, 101] width 4 height 4
click at [268, 103] on button at bounding box center [266, 101] width 11 height 14
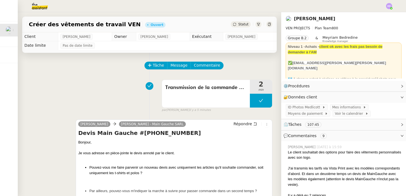
click at [239, 25] on span "Statut" at bounding box center [243, 24] width 10 height 4
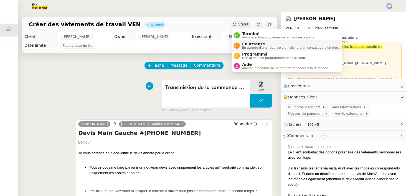
click at [248, 46] on span "En attente d'une réponse d'un client, d'un contact ou d'un tiers." at bounding box center [291, 47] width 98 height 3
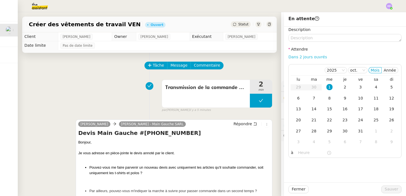
click at [308, 57] on link "Dans 2 jours ouvrés" at bounding box center [307, 57] width 39 height 4
type input "07:00"
click at [298, 98] on div "6" at bounding box center [298, 98] width 6 height 6
click at [390, 188] on span "Sauver" at bounding box center [391, 189] width 14 height 6
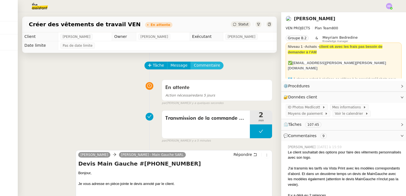
click at [196, 66] on span "Commentaire" at bounding box center [207, 65] width 26 height 6
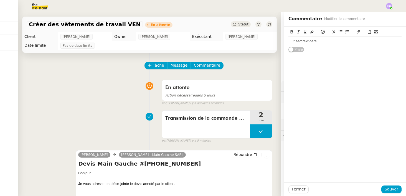
click at [308, 41] on div at bounding box center [344, 41] width 113 height 5
click at [292, 43] on div "Le fournisseur doit fournir un nouveau devis po" at bounding box center [344, 41] width 113 height 5
click at [293, 50] on div "Le client est prêt à commander. J'ai demandé au fournisseur doit fournir un nou…" at bounding box center [344, 44] width 113 height 15
click at [293, 47] on div "Le client est prêt à commander. J'ai demandé au fournisseur doit fournir un nou…" at bounding box center [344, 44] width 113 height 10
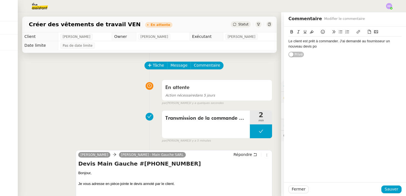
click at [314, 47] on div "Le client est prêt à commander. J'ai demandé au fournisseur un nouveau devis po" at bounding box center [344, 44] width 113 height 10
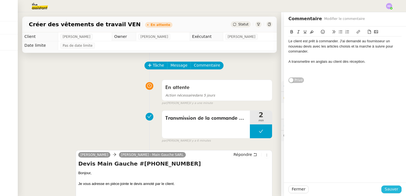
click at [390, 188] on span "Sauver" at bounding box center [391, 189] width 14 height 6
